Goal: Task Accomplishment & Management: Use online tool/utility

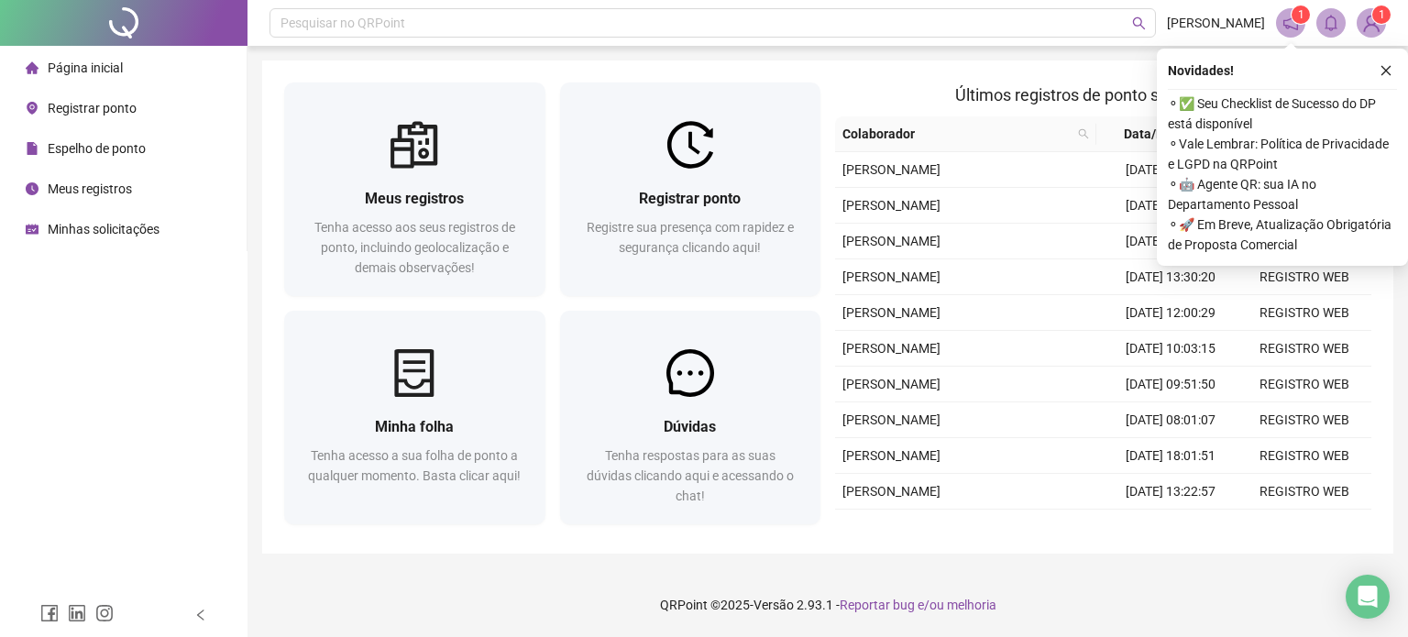
click at [94, 105] on span "Registrar ponto" at bounding box center [92, 108] width 89 height 15
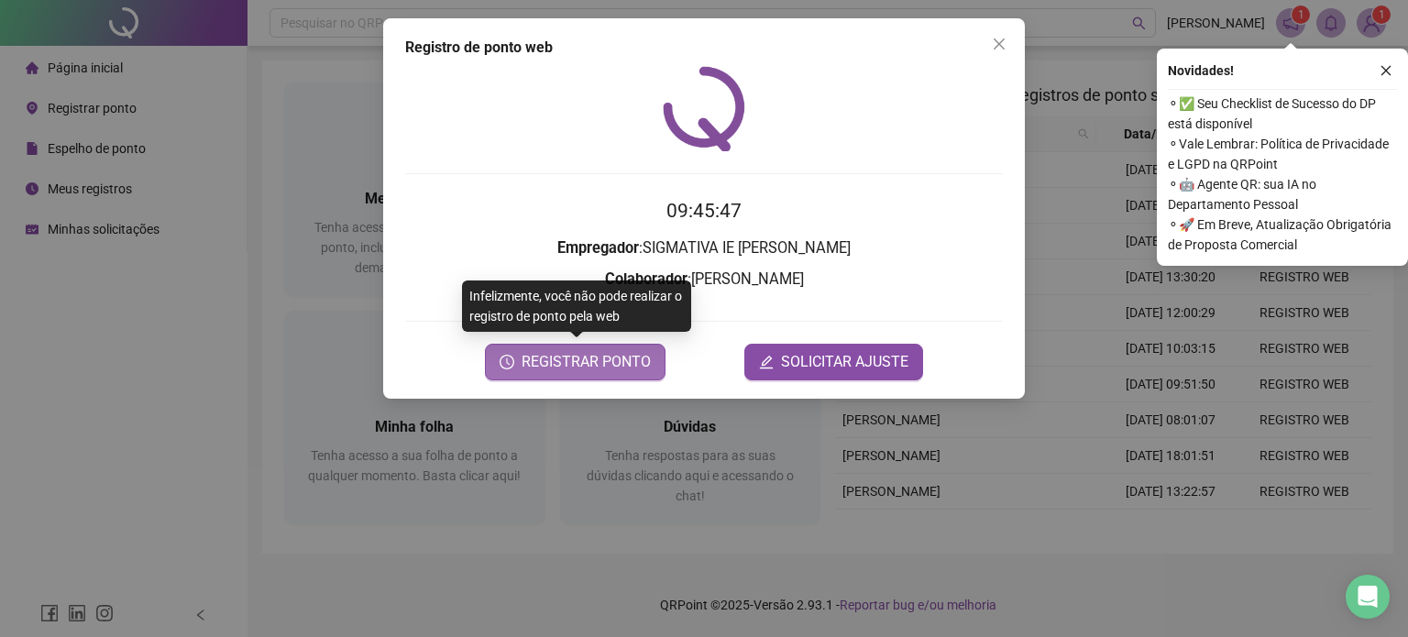
click at [594, 357] on span "REGISTRAR PONTO" at bounding box center [586, 362] width 129 height 22
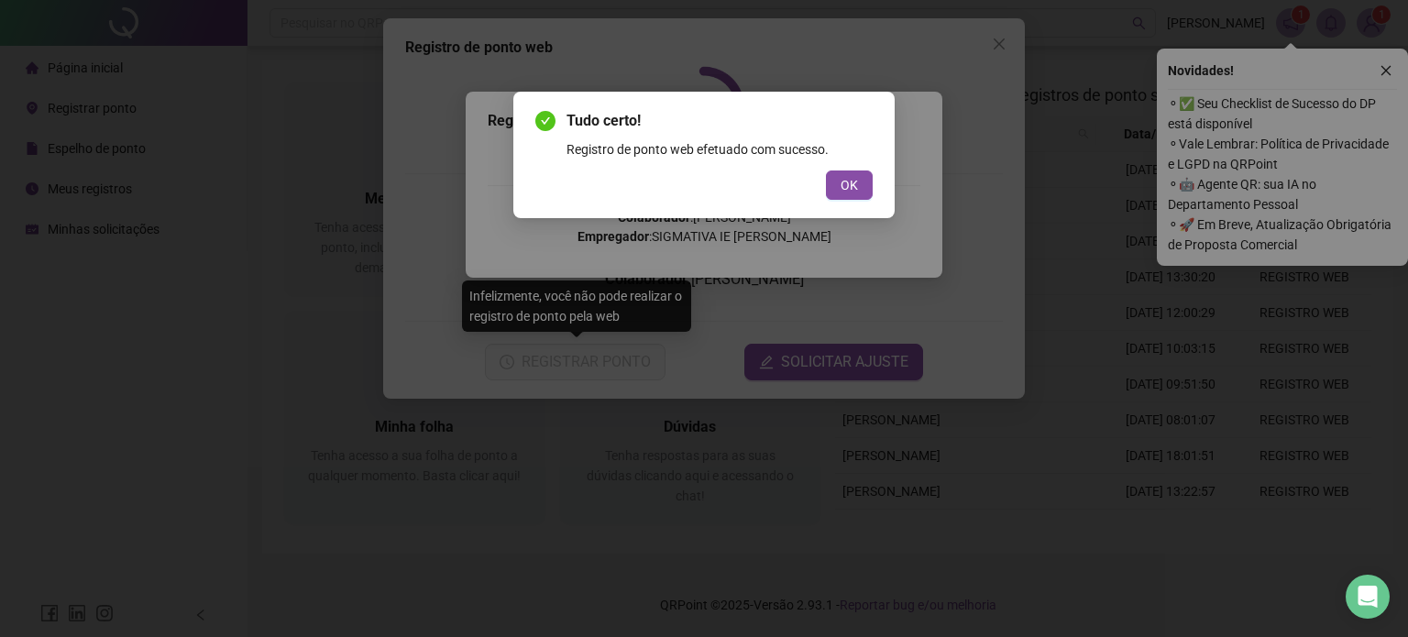
drag, startPoint x: 841, startPoint y: 187, endPoint x: 829, endPoint y: 170, distance: 21.1
click at [837, 179] on button "OK" at bounding box center [849, 185] width 47 height 29
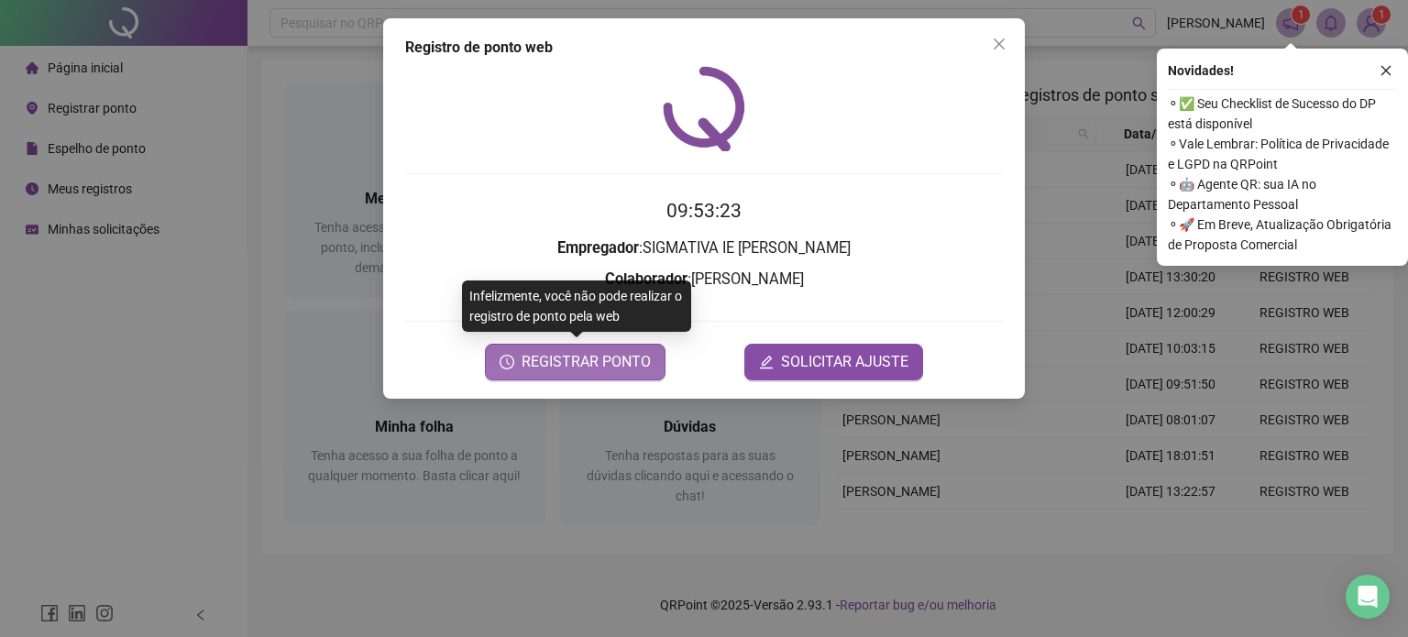
click at [581, 358] on span "REGISTRAR PONTO" at bounding box center [586, 362] width 129 height 22
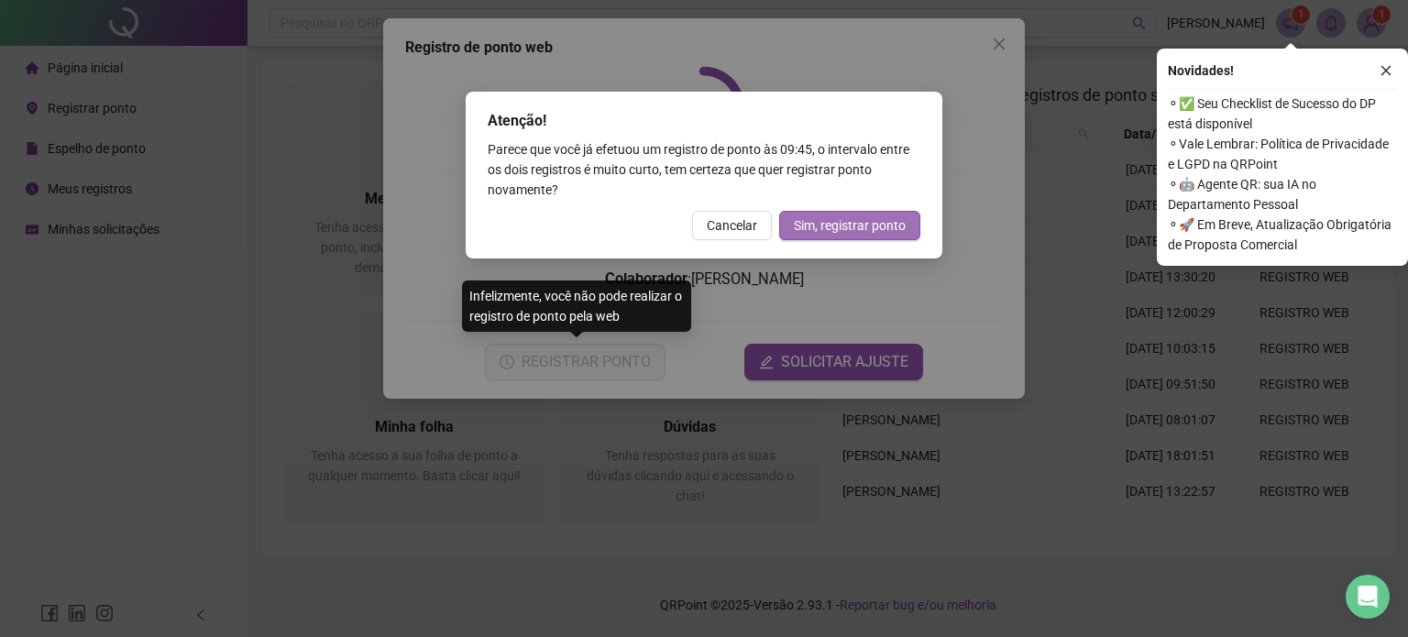
click at [834, 228] on span "Sim, registrar ponto" at bounding box center [850, 225] width 112 height 20
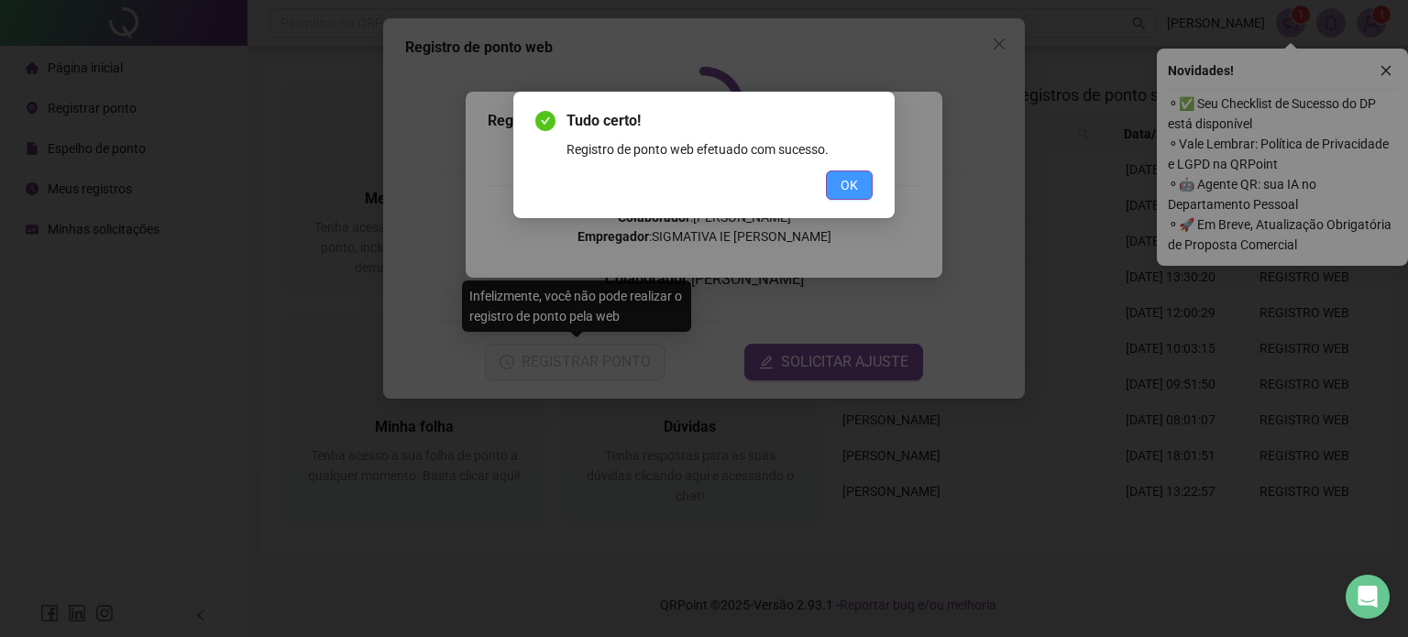
drag, startPoint x: 848, startPoint y: 182, endPoint x: 944, endPoint y: 91, distance: 132.3
click at [851, 182] on span "OK" at bounding box center [849, 185] width 17 height 20
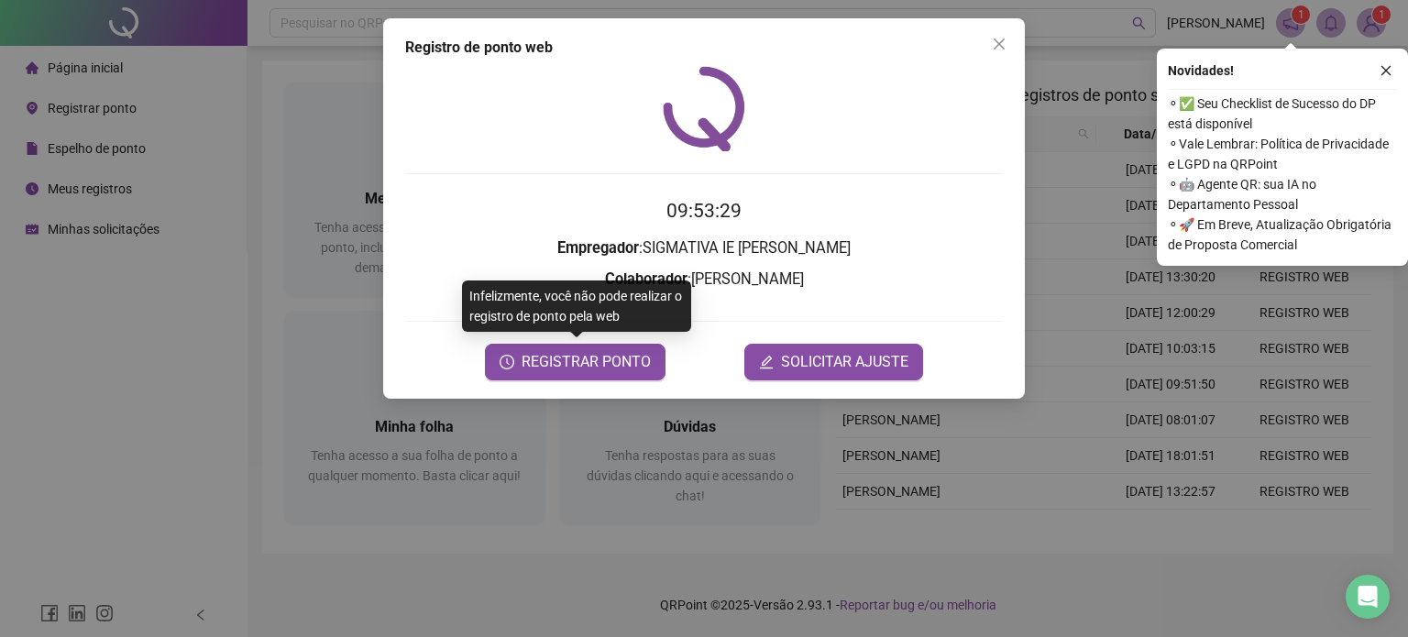
drag, startPoint x: 992, startPoint y: 37, endPoint x: 1011, endPoint y: 43, distance: 20.3
click at [993, 37] on icon "close" at bounding box center [999, 44] width 15 height 15
